Goal: Check status: Check status

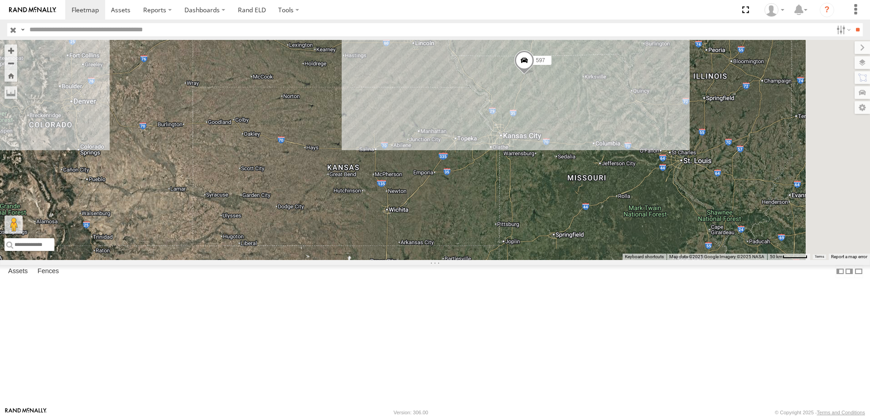
drag, startPoint x: 553, startPoint y: 374, endPoint x: 507, endPoint y: 147, distance: 231.2
click at [507, 147] on div "545 0055 49 597 3 587" at bounding box center [435, 150] width 870 height 220
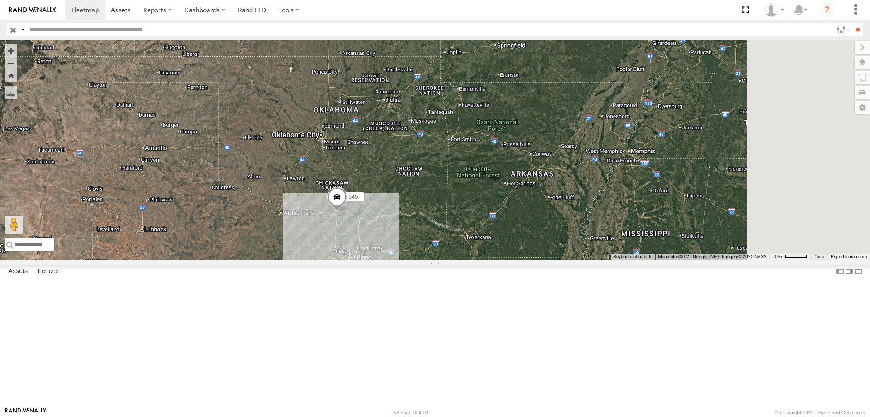
drag, startPoint x: 512, startPoint y: 102, endPoint x: 476, endPoint y: 271, distance: 172.4
click at [476, 260] on div "545 0055 49 597 3 587" at bounding box center [435, 150] width 870 height 220
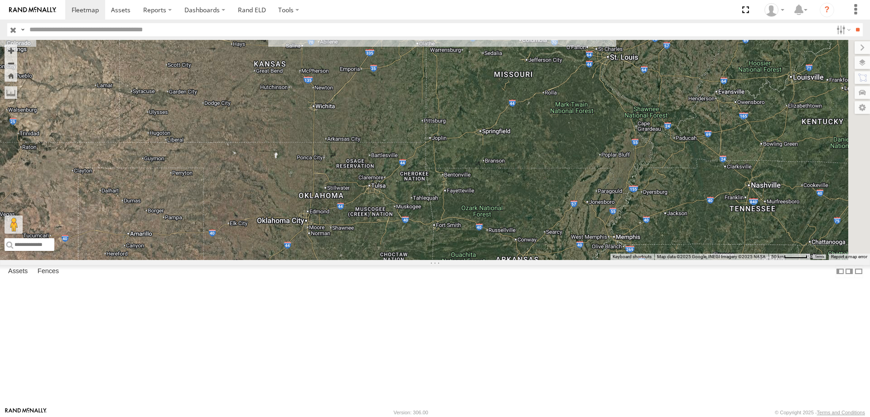
drag, startPoint x: 497, startPoint y: 97, endPoint x: 482, endPoint y: 204, distance: 108.1
click at [482, 204] on div "545 0055 49 597 3 587" at bounding box center [435, 150] width 870 height 220
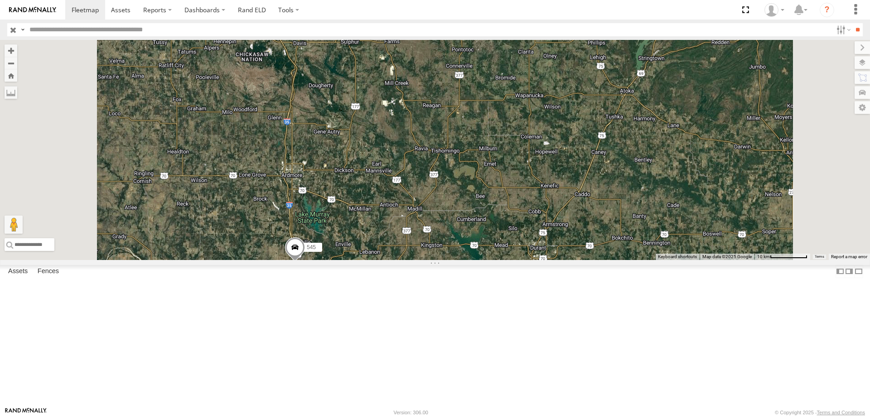
drag, startPoint x: 467, startPoint y: 138, endPoint x: 459, endPoint y: 223, distance: 86.1
click at [459, 223] on div "545 0055 49 597" at bounding box center [435, 150] width 870 height 220
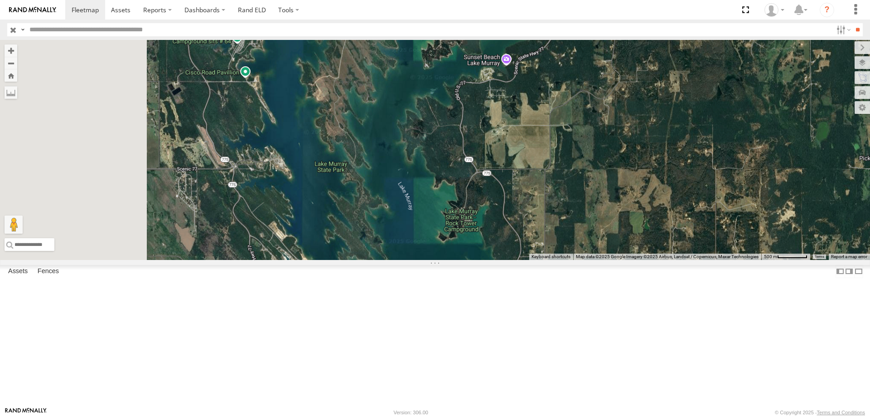
drag, startPoint x: 405, startPoint y: 236, endPoint x: 428, endPoint y: 232, distance: 23.0
click at [428, 232] on div "545 0055 49 597" at bounding box center [435, 150] width 870 height 220
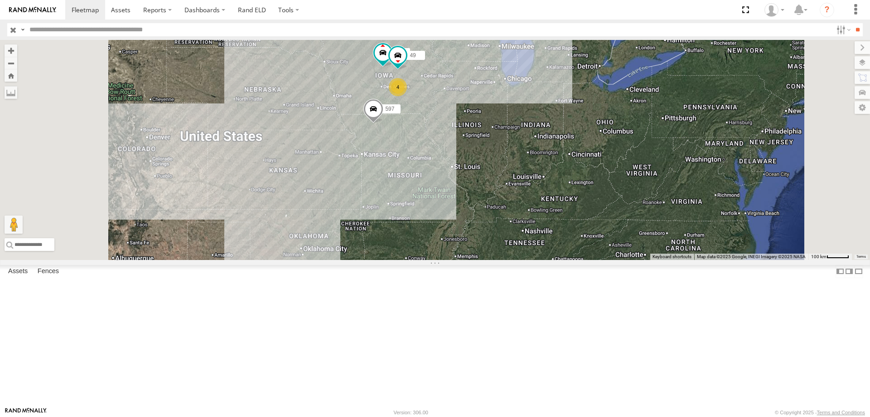
drag, startPoint x: 512, startPoint y: 130, endPoint x: 507, endPoint y: 254, distance: 124.3
click at [507, 254] on div "545 0055 49 597 4" at bounding box center [435, 150] width 870 height 220
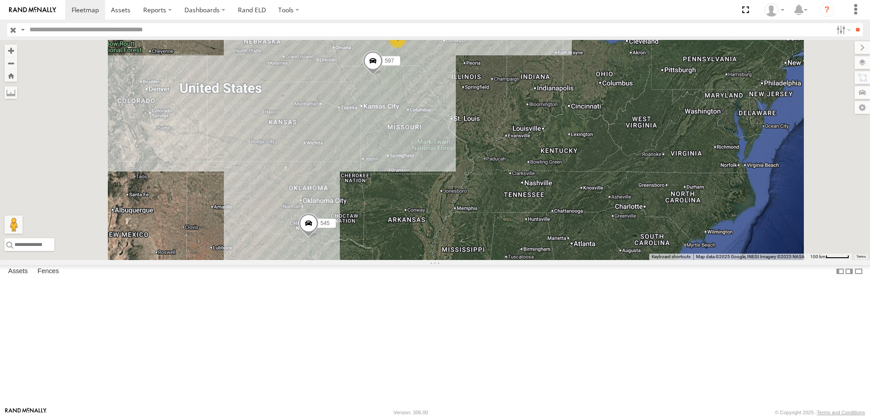
drag, startPoint x: 496, startPoint y: 314, endPoint x: 503, endPoint y: 241, distance: 73.3
click at [495, 252] on div "545 0055 49 597 4" at bounding box center [435, 150] width 870 height 220
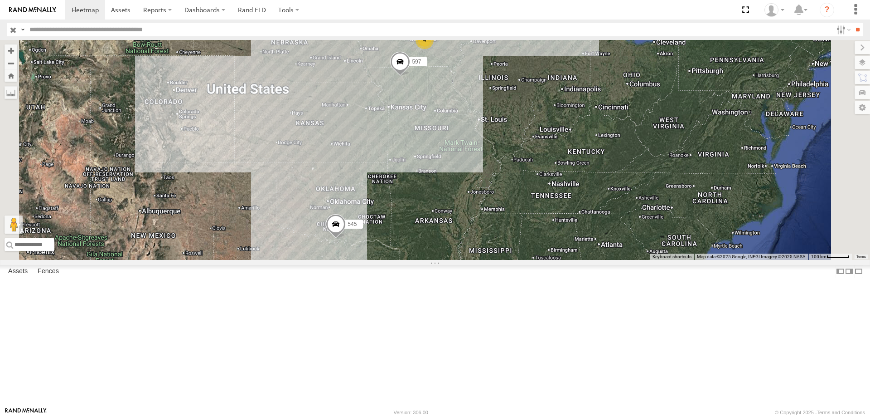
drag, startPoint x: 478, startPoint y: 196, endPoint x: 475, endPoint y: 208, distance: 12.3
click at [475, 208] on div "545 0055 49 597 4" at bounding box center [435, 150] width 870 height 220
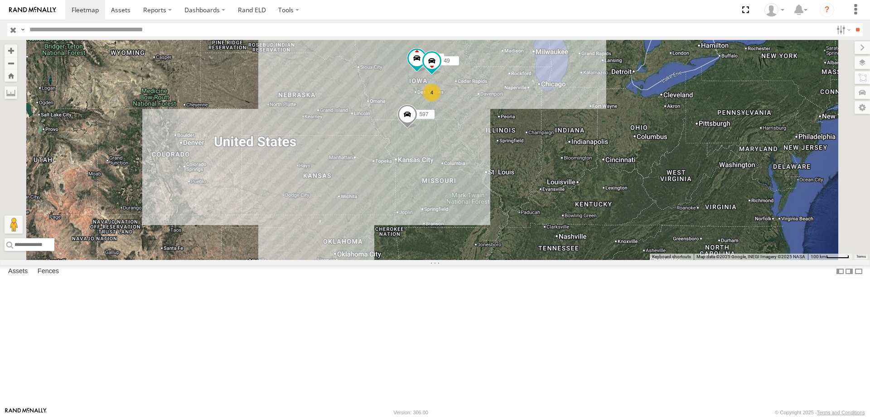
drag, startPoint x: 458, startPoint y: 161, endPoint x: 467, endPoint y: 211, distance: 50.6
click at [467, 211] on div "545 0055 49 597 4" at bounding box center [435, 150] width 870 height 220
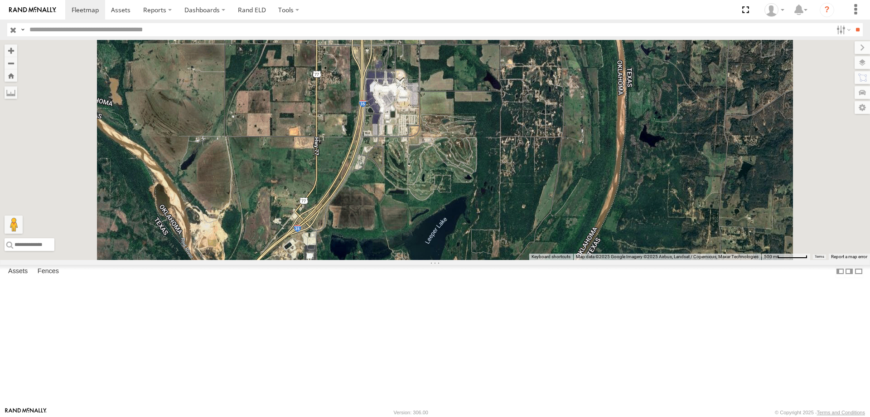
click at [428, 260] on div "545 0055 49 597" at bounding box center [435, 150] width 870 height 220
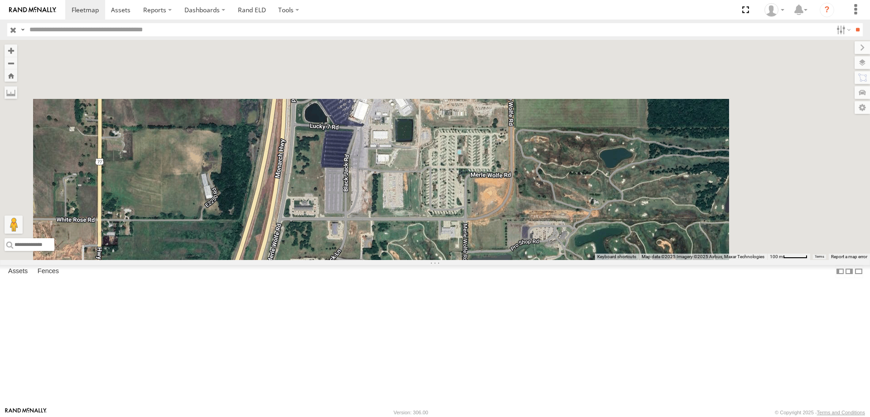
drag, startPoint x: 424, startPoint y: 336, endPoint x: 419, endPoint y: 365, distance: 29.4
click at [419, 260] on div "545 0055 49 597" at bounding box center [435, 150] width 870 height 220
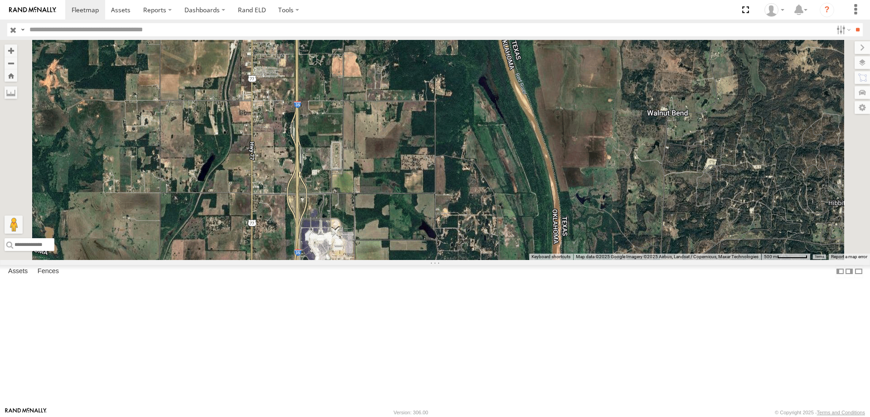
click at [457, 204] on div "545 0055 49 597" at bounding box center [435, 150] width 870 height 220
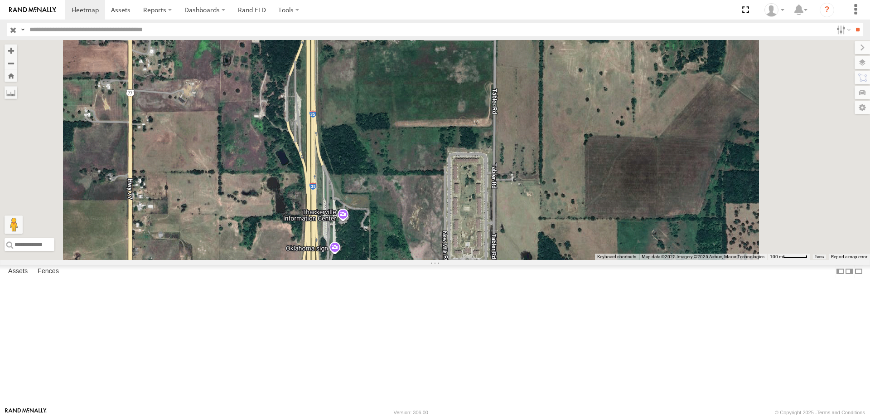
drag, startPoint x: 468, startPoint y: 141, endPoint x: 448, endPoint y: 324, distance: 184.2
click at [448, 260] on div "545 0055 49 597" at bounding box center [435, 150] width 870 height 220
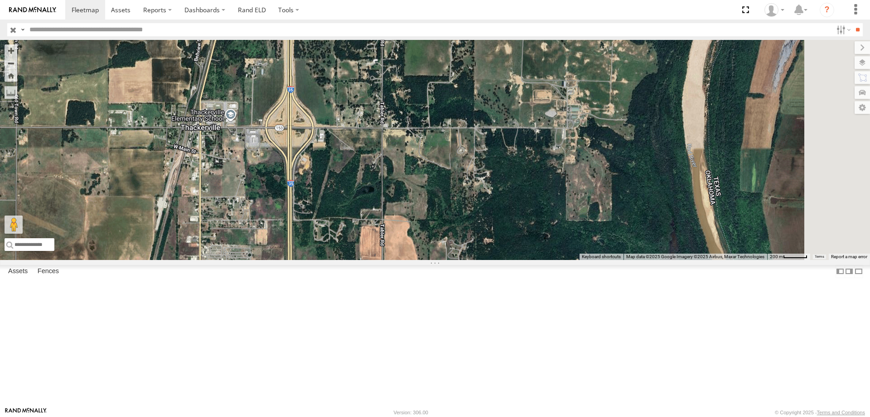
click at [434, 260] on div "545 0055 49 597" at bounding box center [435, 150] width 870 height 220
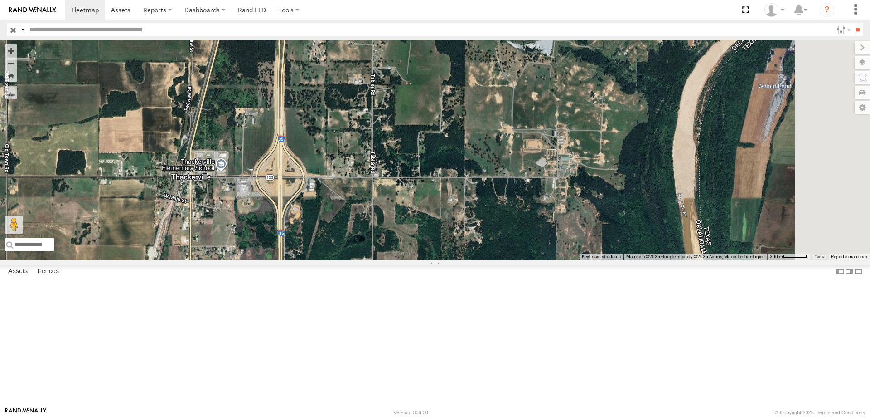
drag, startPoint x: 441, startPoint y: 138, endPoint x: 405, endPoint y: 322, distance: 187.1
click at [405, 260] on div "545 0055 49 597" at bounding box center [435, 150] width 870 height 220
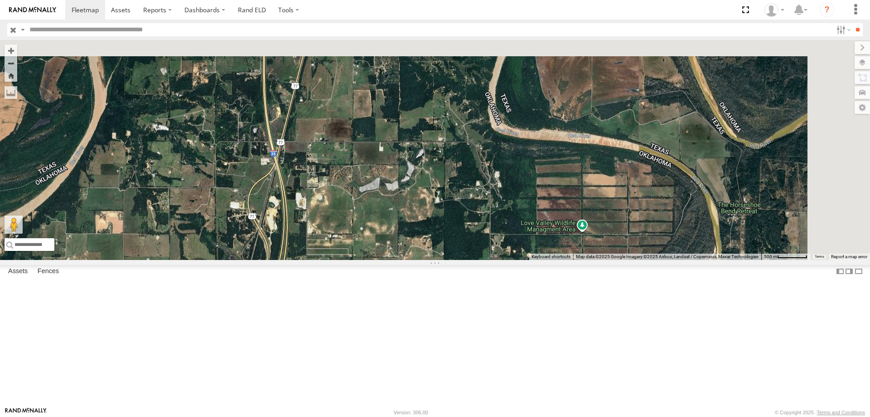
drag, startPoint x: 464, startPoint y: 162, endPoint x: 440, endPoint y: 362, distance: 200.8
click at [440, 260] on div "545 0055 49 597" at bounding box center [435, 150] width 870 height 220
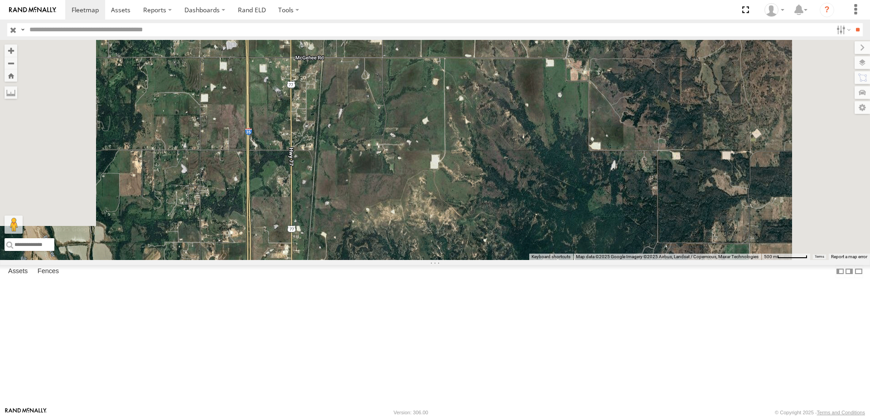
drag, startPoint x: 453, startPoint y: 145, endPoint x: 448, endPoint y: 362, distance: 217.2
click at [448, 260] on div "545 0055 49 597" at bounding box center [435, 150] width 870 height 220
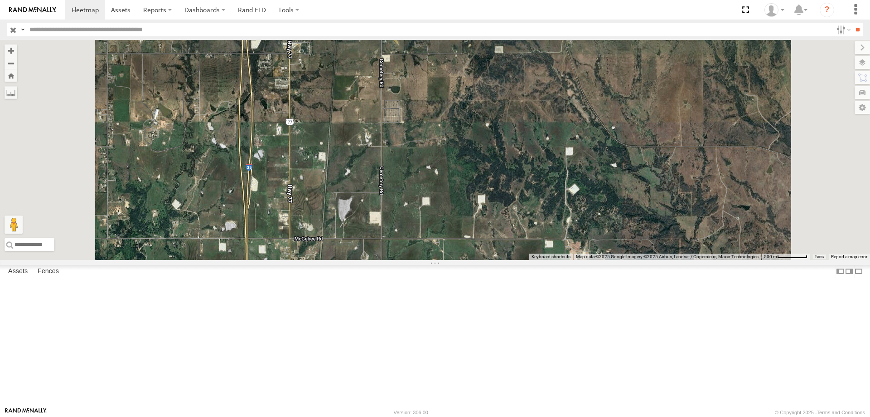
drag, startPoint x: 393, startPoint y: 122, endPoint x: 393, endPoint y: 309, distance: 186.3
click at [393, 260] on div "545 0055 49 597" at bounding box center [435, 150] width 870 height 220
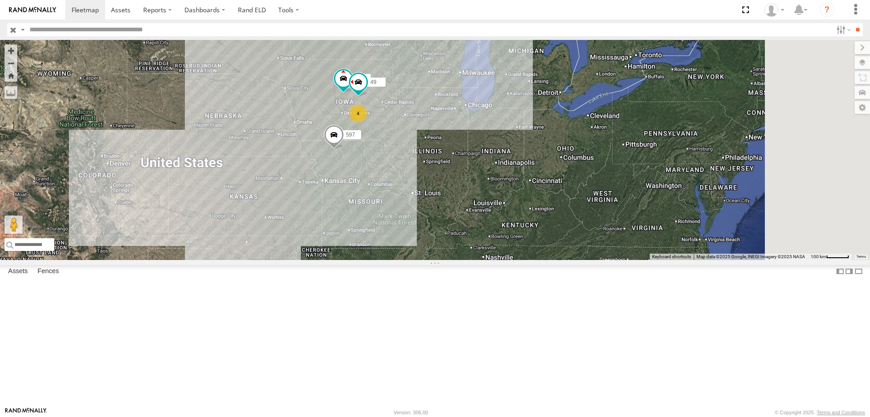
drag, startPoint x: 579, startPoint y: 148, endPoint x: 471, endPoint y: 252, distance: 149.7
click at [471, 252] on div "545 0055 4 49 597" at bounding box center [435, 150] width 870 height 220
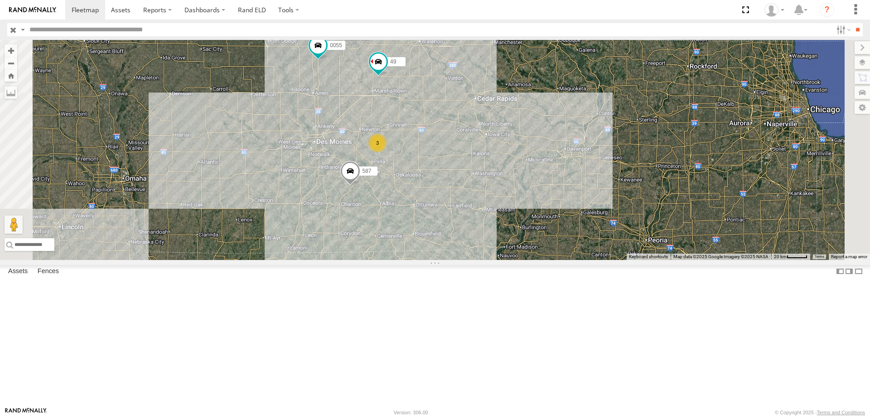
drag, startPoint x: 503, startPoint y: 257, endPoint x: 501, endPoint y: 306, distance: 49.4
click at [501, 260] on div "545 0055 49 597 587 3" at bounding box center [435, 150] width 870 height 220
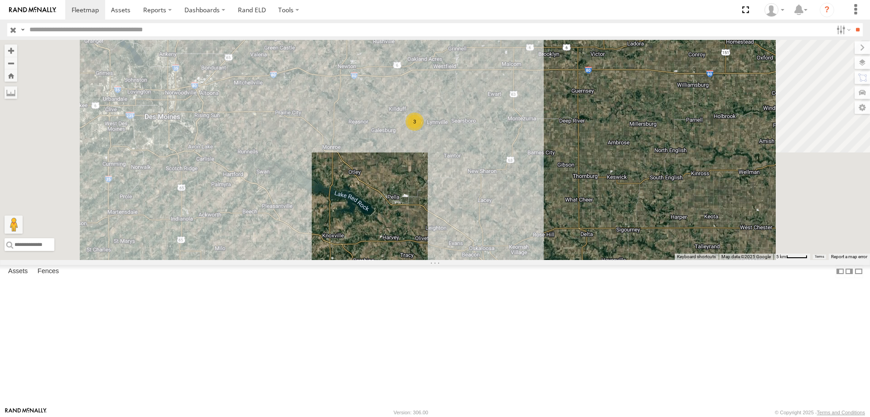
drag, startPoint x: 524, startPoint y: 115, endPoint x: 512, endPoint y: 203, distance: 88.7
click at [512, 203] on div "545 0055 49 597 587 3" at bounding box center [435, 150] width 870 height 220
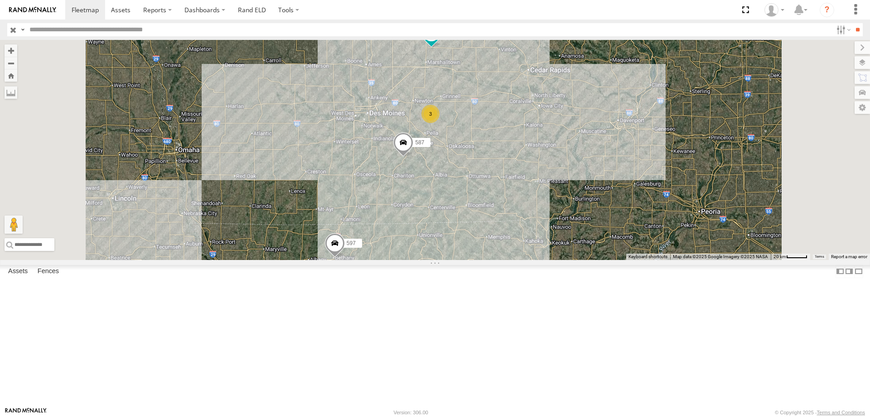
drag, startPoint x: 458, startPoint y: 375, endPoint x: 481, endPoint y: 306, distance: 72.5
click at [481, 260] on div "545 0055 49 597 587 3" at bounding box center [435, 150] width 870 height 220
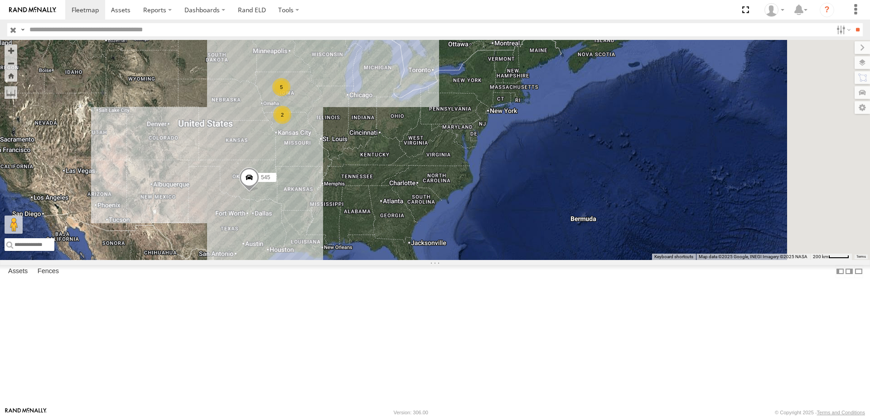
drag, startPoint x: 522, startPoint y: 164, endPoint x: 441, endPoint y: 231, distance: 105.6
click at [441, 231] on div "545 5 2" at bounding box center [435, 150] width 870 height 220
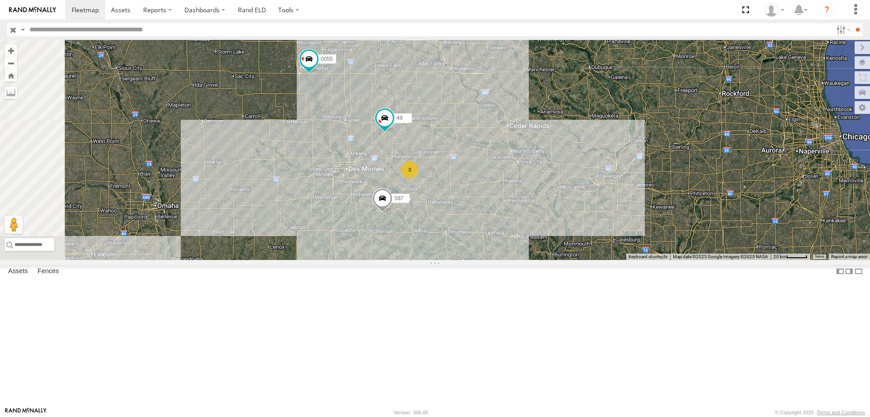
drag, startPoint x: 546, startPoint y: 293, endPoint x: 591, endPoint y: 279, distance: 47.0
click at [591, 260] on div "545 597 0055 49 587 3" at bounding box center [435, 150] width 870 height 220
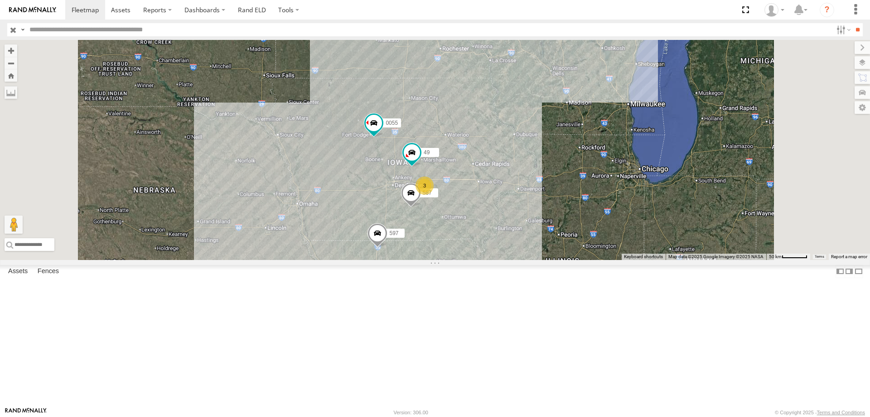
drag, startPoint x: 597, startPoint y: 263, endPoint x: 584, endPoint y: 262, distance: 13.3
click at [584, 260] on div "545 597 0055 49 587 3" at bounding box center [435, 150] width 870 height 220
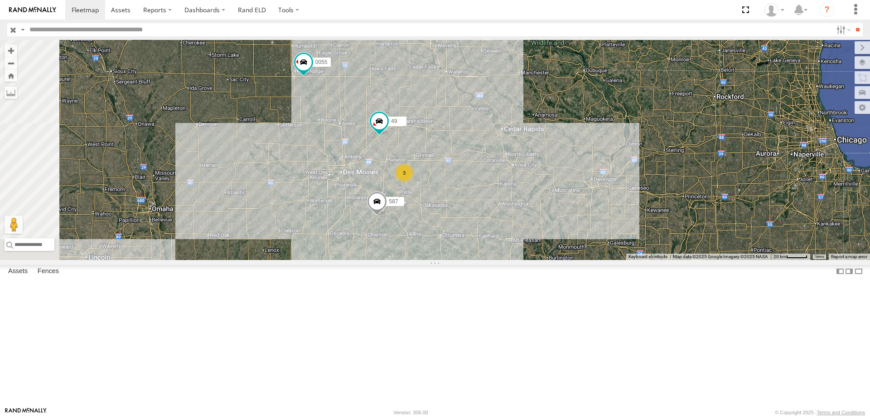
drag, startPoint x: 581, startPoint y: 255, endPoint x: 633, endPoint y: 244, distance: 53.3
click at [633, 244] on div "545 597 0055 49 587 3" at bounding box center [435, 150] width 870 height 220
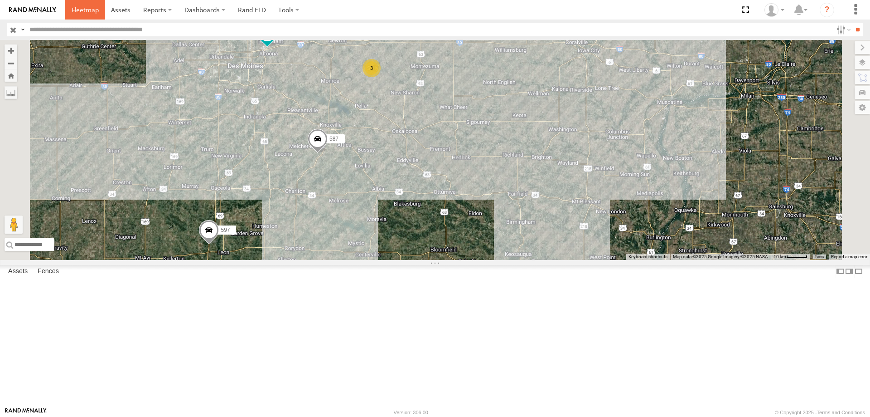
click at [82, 13] on span at bounding box center [85, 9] width 27 height 9
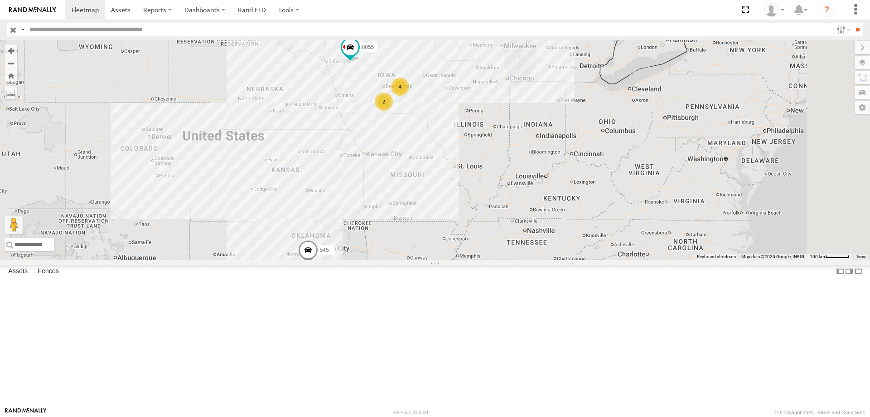
drag, startPoint x: 467, startPoint y: 300, endPoint x: 459, endPoint y: 218, distance: 82.4
click at [459, 218] on div "0055 545 4 2" at bounding box center [435, 150] width 870 height 220
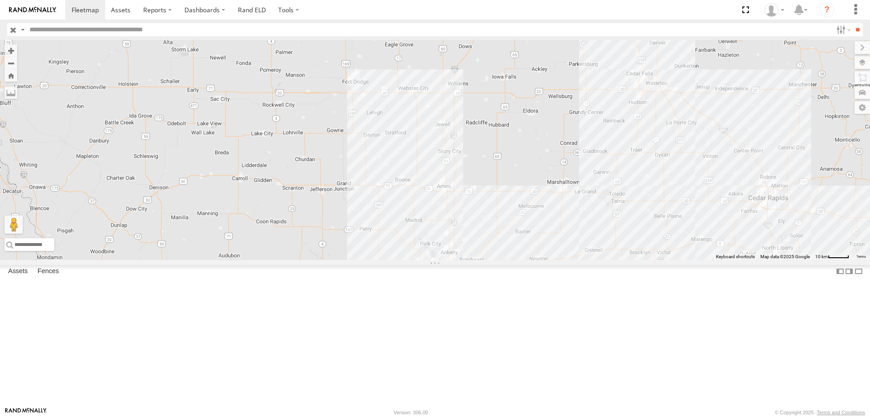
drag, startPoint x: 372, startPoint y: 129, endPoint x: 548, endPoint y: 367, distance: 296.2
click at [552, 260] on div "49 597 587 3" at bounding box center [435, 150] width 870 height 220
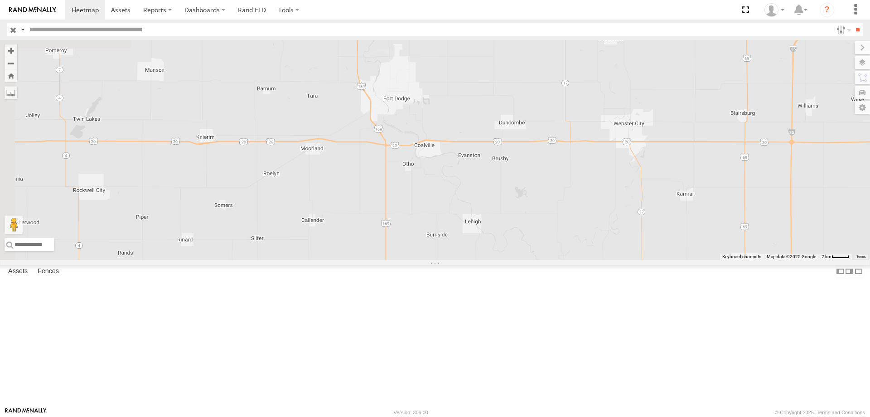
drag, startPoint x: 404, startPoint y: 240, endPoint x: 540, endPoint y: 271, distance: 139.9
click at [540, 260] on div "49 597 587 0055" at bounding box center [435, 150] width 870 height 220
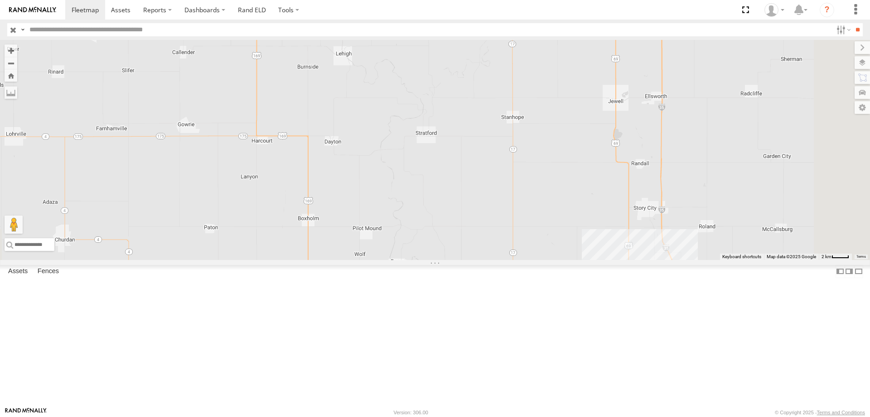
drag, startPoint x: 600, startPoint y: 341, endPoint x: 467, endPoint y: 170, distance: 217.1
click at [467, 170] on div "49 597 587 0055" at bounding box center [435, 150] width 870 height 220
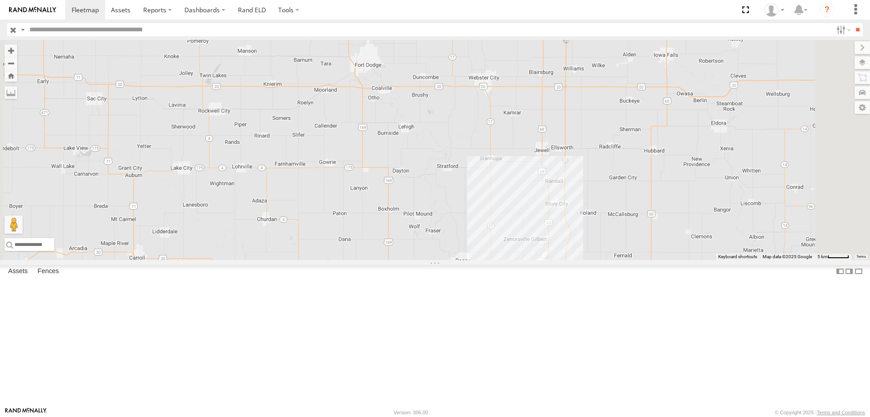
drag, startPoint x: 490, startPoint y: 134, endPoint x: 506, endPoint y: 148, distance: 22.2
click at [506, 148] on div "49 597 587 0055" at bounding box center [435, 150] width 870 height 220
